Goal: Task Accomplishment & Management: Use online tool/utility

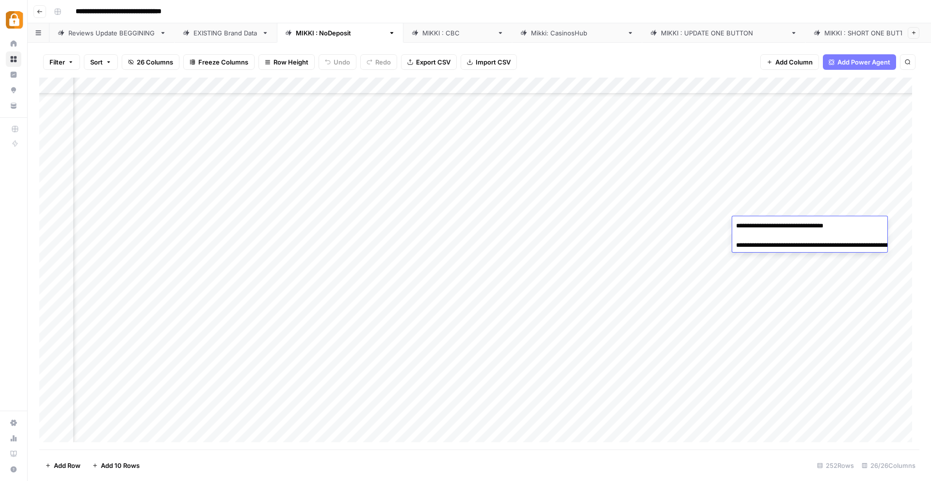
scroll to position [2877, 1711]
click at [553, 228] on div "Add Column" at bounding box center [479, 264] width 880 height 372
click at [120, 368] on div "Add Column" at bounding box center [479, 264] width 880 height 372
click at [221, 373] on div "Add Column" at bounding box center [479, 264] width 880 height 372
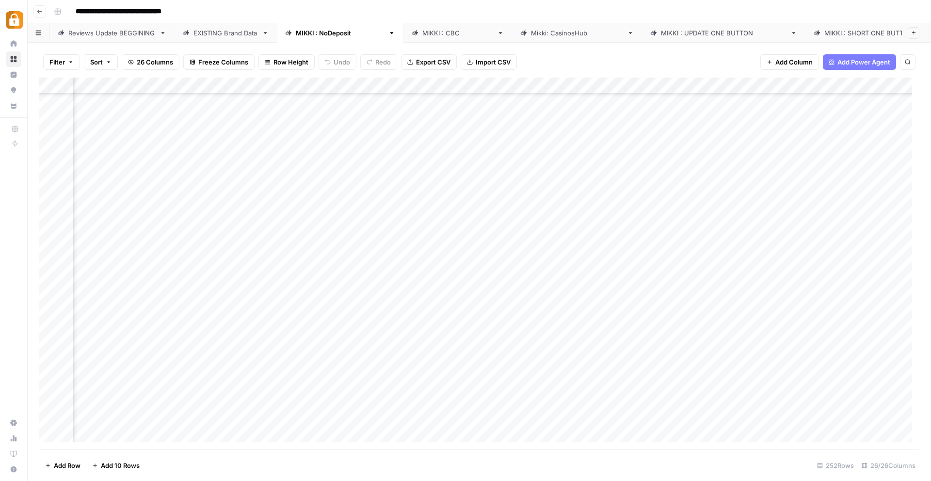
click at [607, 373] on div "Add Column" at bounding box center [479, 264] width 880 height 372
click at [751, 377] on div "Add Column" at bounding box center [479, 264] width 880 height 372
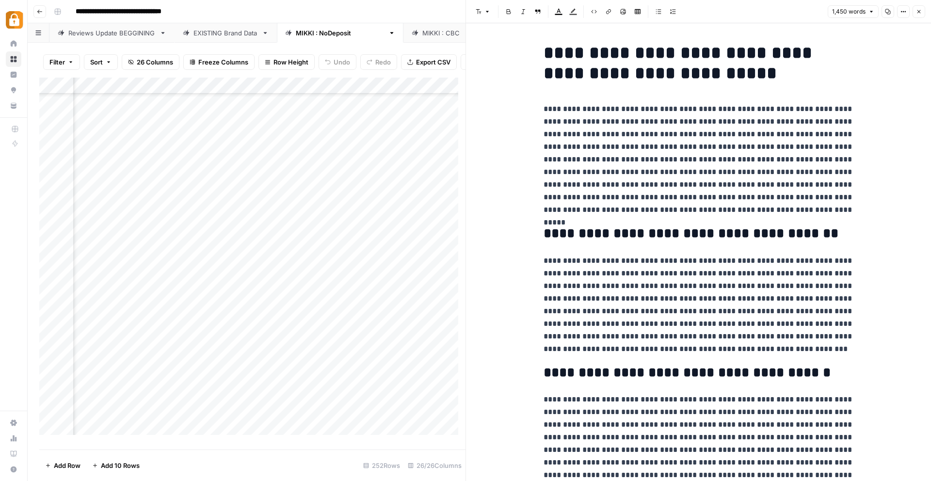
click at [920, 10] on icon "button" at bounding box center [919, 12] width 6 height 6
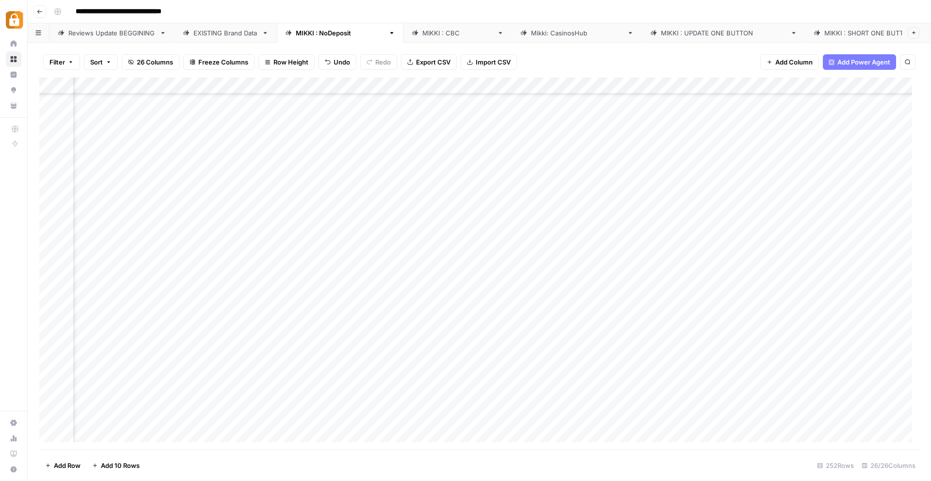
click at [598, 375] on div "Add Column" at bounding box center [479, 264] width 880 height 372
click at [716, 375] on div "Add Column" at bounding box center [479, 264] width 880 height 372
click at [720, 392] on div "Add Column" at bounding box center [479, 264] width 880 height 372
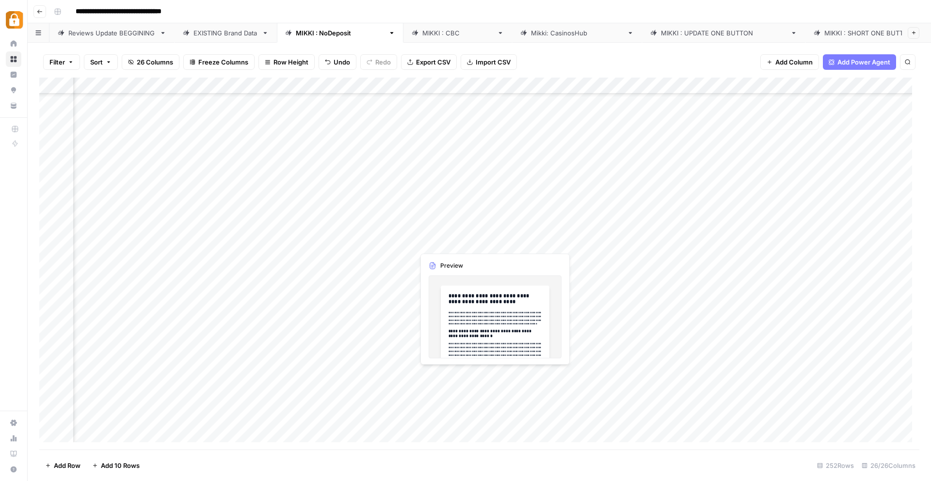
click at [439, 374] on div "Add Column" at bounding box center [479, 264] width 880 height 372
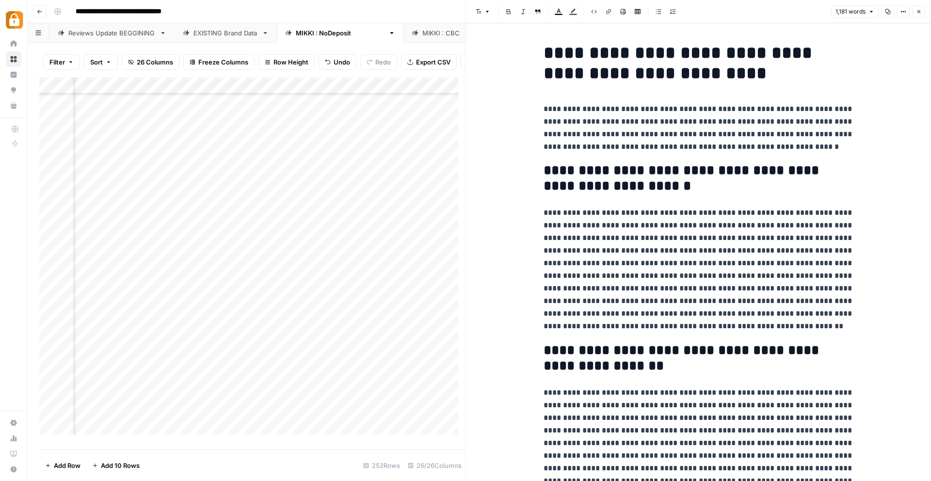
click at [315, 398] on div "Add Column" at bounding box center [252, 260] width 426 height 365
click at [422, 403] on div "Add Column" at bounding box center [252, 260] width 426 height 365
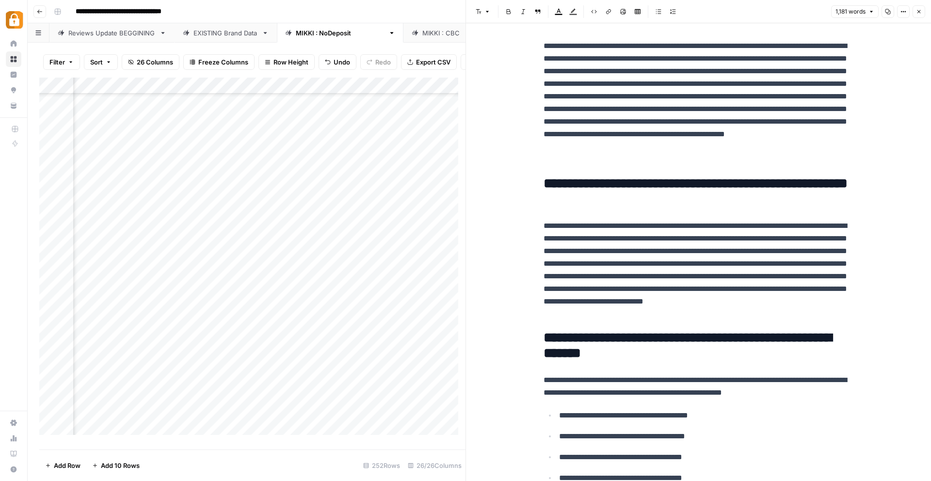
scroll to position [174, 0]
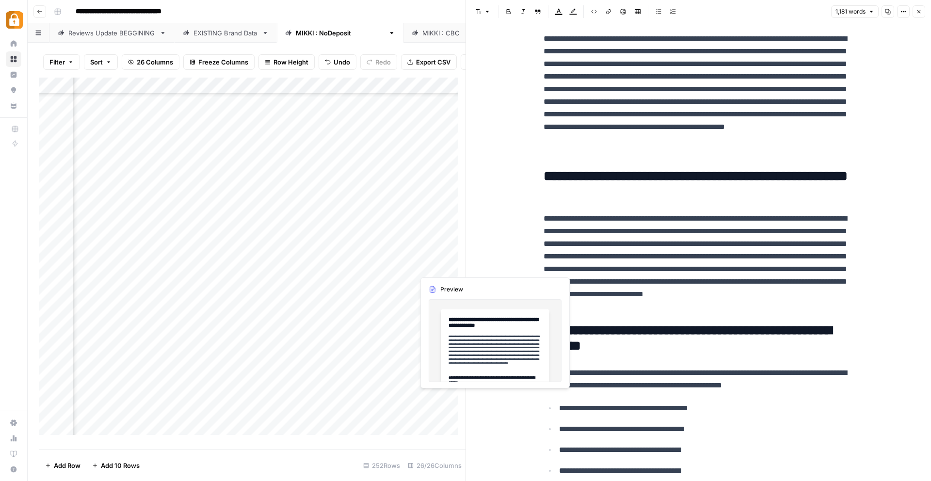
click at [441, 399] on div "Add Column" at bounding box center [252, 260] width 426 height 365
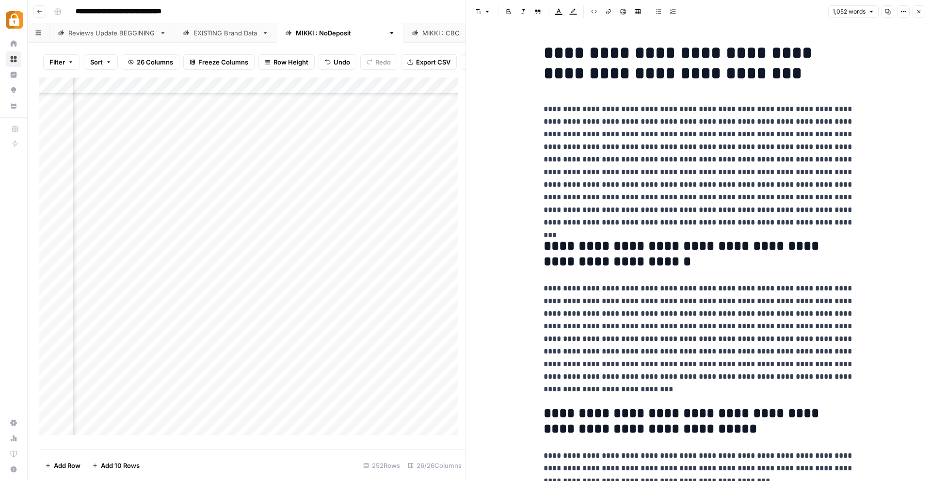
click at [280, 397] on div "Add Column" at bounding box center [252, 260] width 426 height 365
click at [295, 400] on div "Add Column" at bounding box center [252, 260] width 426 height 365
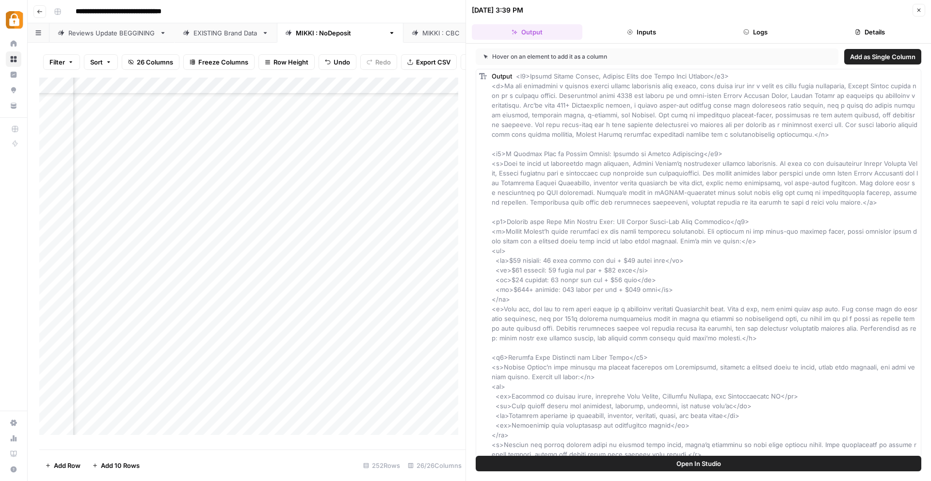
click at [917, 5] on button "Close" at bounding box center [919, 10] width 13 height 13
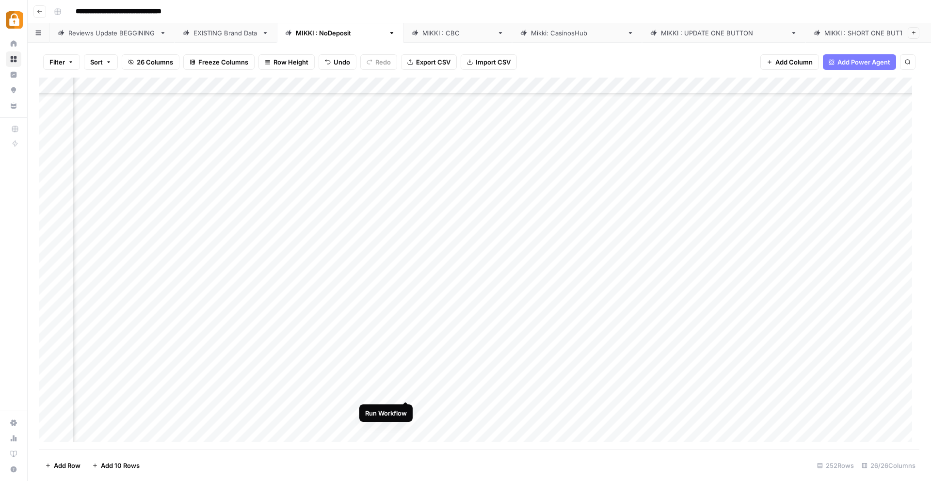
click at [405, 391] on div "Add Column" at bounding box center [479, 264] width 880 height 372
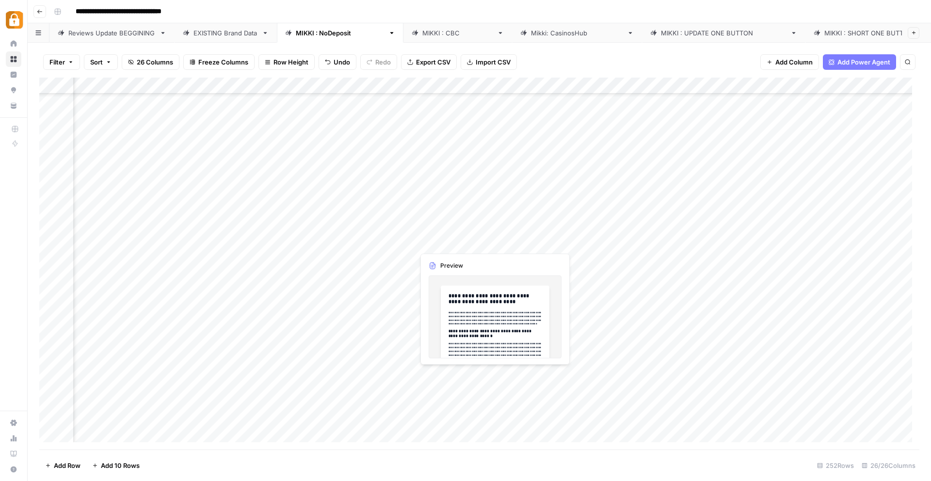
click at [461, 375] on div "Add Column" at bounding box center [479, 264] width 880 height 372
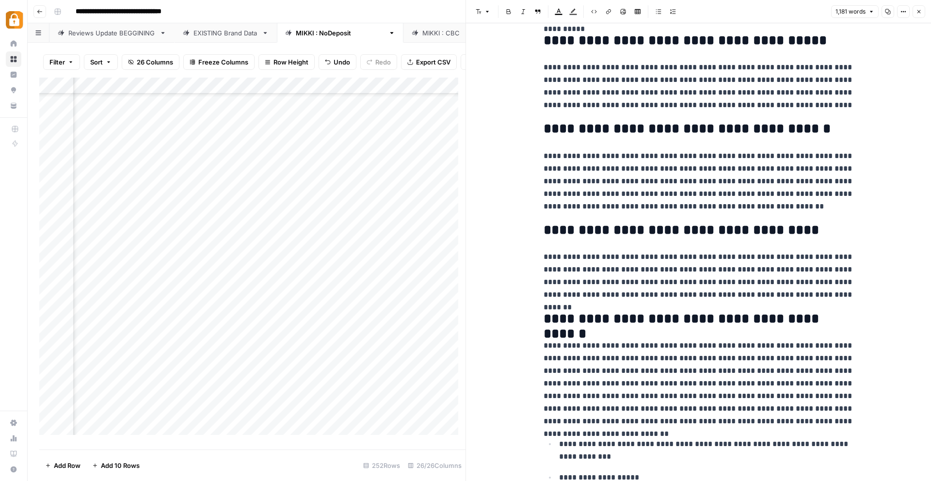
scroll to position [1429, 0]
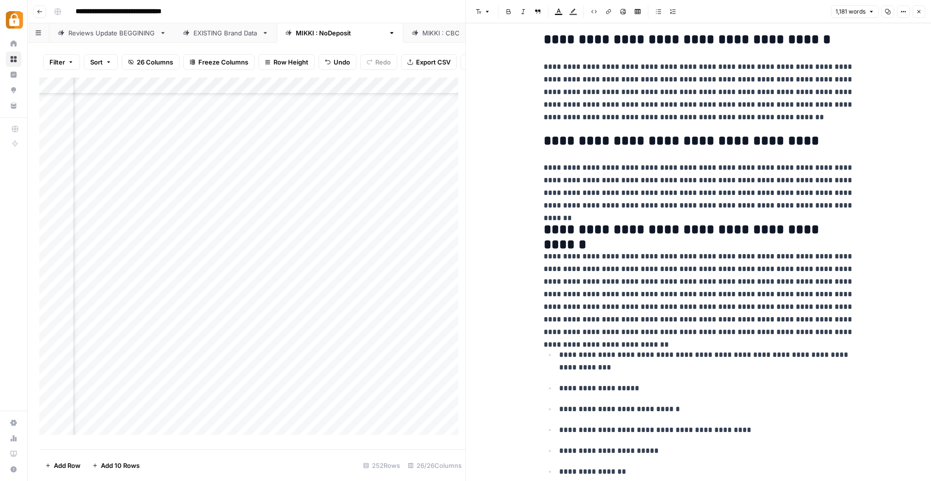
click at [399, 382] on div "Add Column" at bounding box center [252, 260] width 426 height 365
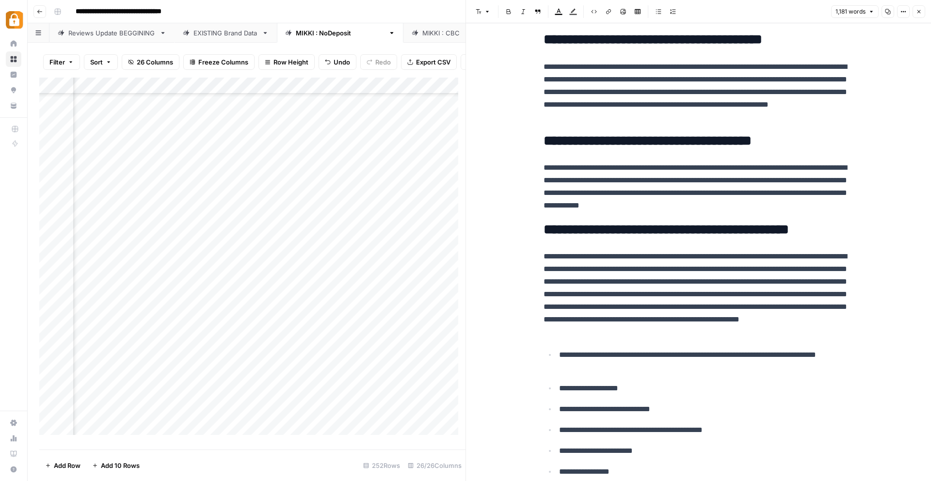
click at [920, 11] on icon "button" at bounding box center [919, 12] width 6 height 6
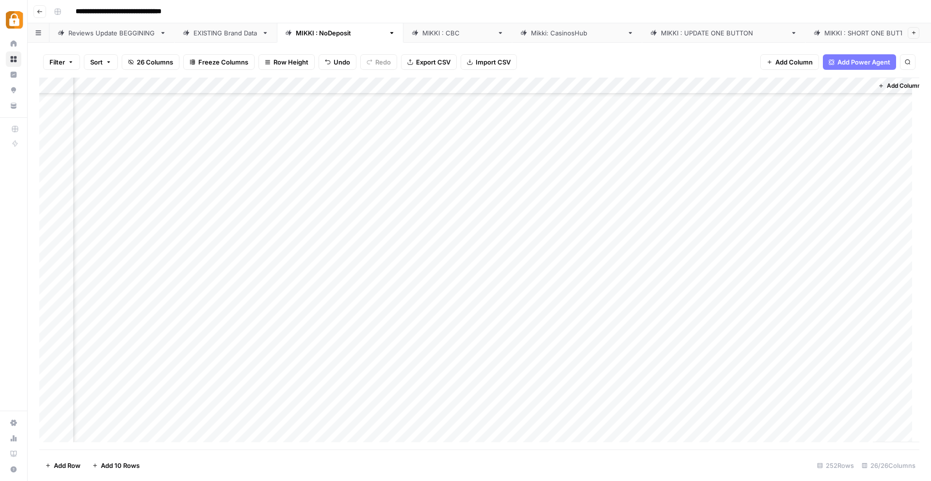
scroll to position [2909, 1711]
click at [668, 372] on div "Add Column" at bounding box center [479, 264] width 880 height 372
click at [762, 374] on div "Add Column" at bounding box center [479, 264] width 880 height 372
click at [702, 372] on div "Add Column" at bounding box center [479, 264] width 880 height 372
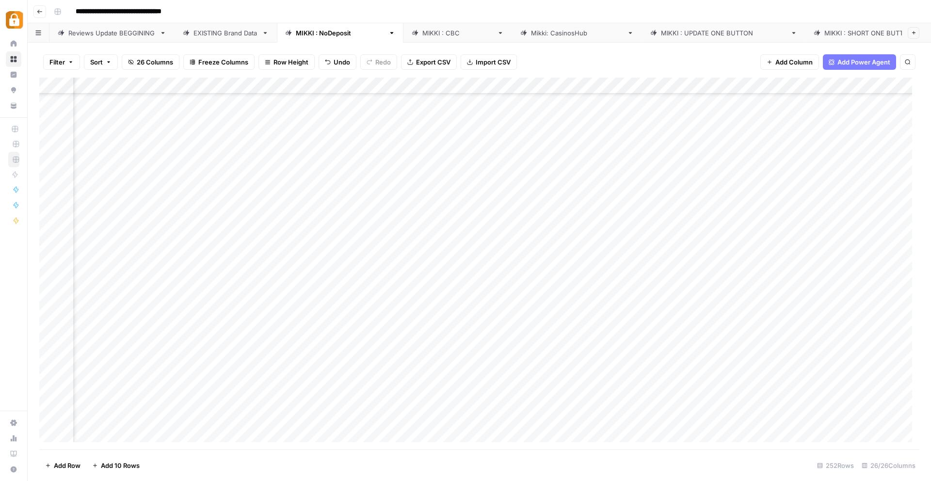
scroll to position [2909, 1658]
click at [862, 380] on div "Add Column" at bounding box center [479, 264] width 880 height 372
drag, startPoint x: 823, startPoint y: 407, endPoint x: 781, endPoint y: 398, distance: 43.1
click at [781, 398] on textarea "**********" at bounding box center [829, 390] width 194 height 43
click at [419, 327] on div "Add Column" at bounding box center [479, 264] width 880 height 372
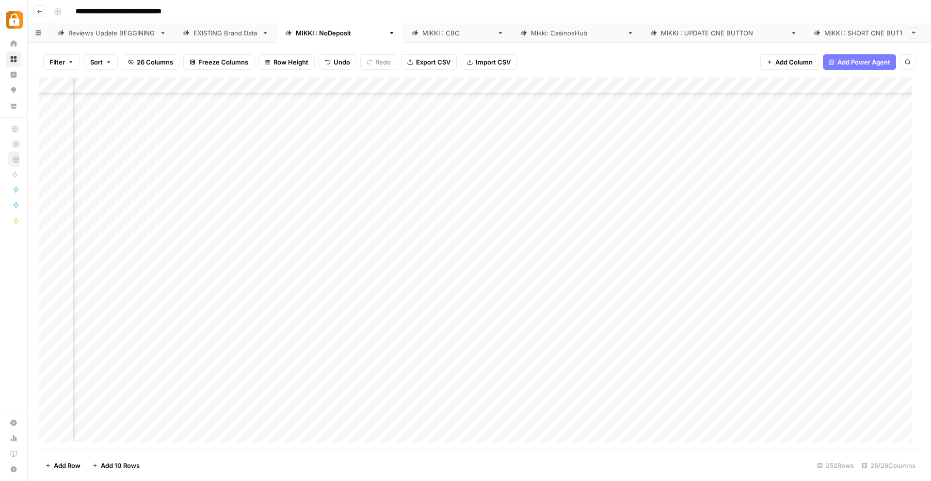
scroll to position [2909, 30]
click at [467, 390] on div "Add Column" at bounding box center [479, 264] width 880 height 372
click at [785, 393] on div "Add Column" at bounding box center [479, 264] width 880 height 372
click at [878, 393] on div "Add Column" at bounding box center [479, 264] width 880 height 372
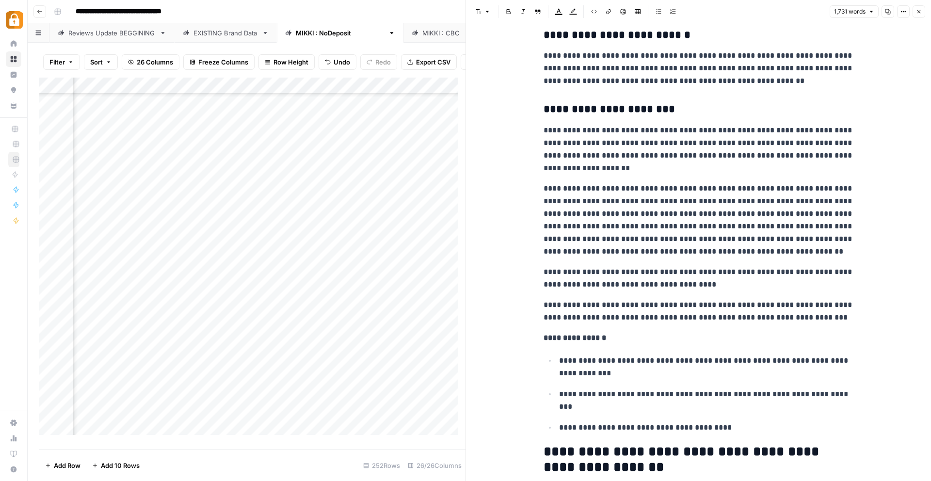
scroll to position [1180, 0]
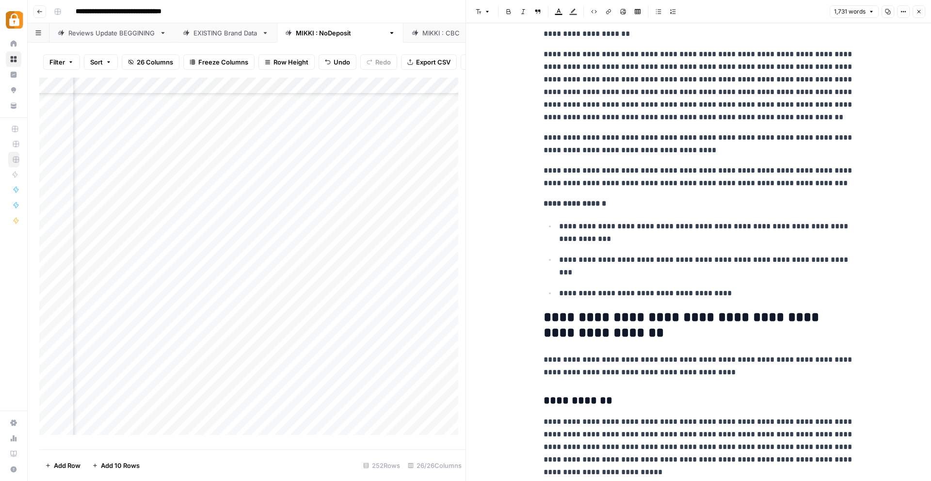
click at [917, 10] on icon "button" at bounding box center [919, 12] width 6 height 6
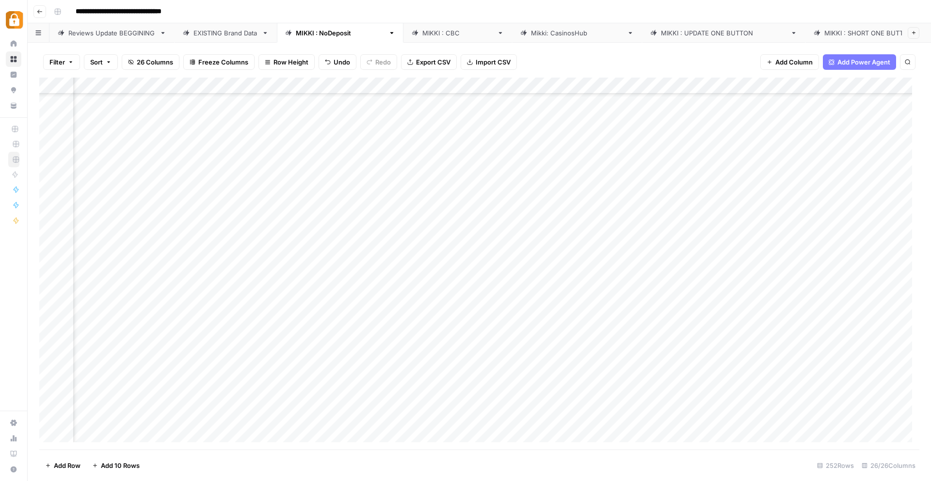
click at [724, 395] on div "Add Column" at bounding box center [479, 264] width 880 height 372
click at [678, 392] on div "Add Column" at bounding box center [479, 264] width 880 height 372
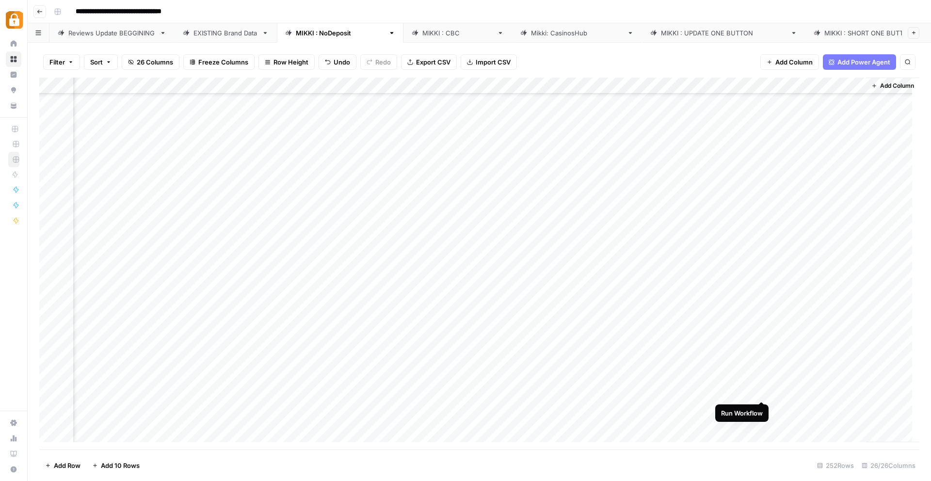
click at [762, 392] on div "Add Column" at bounding box center [479, 264] width 880 height 372
click at [794, 392] on div "Add Column" at bounding box center [479, 264] width 880 height 372
drag, startPoint x: 809, startPoint y: 422, endPoint x: 782, endPoint y: 409, distance: 29.9
click at [782, 409] on textarea "**********" at bounding box center [829, 407] width 194 height 43
